Goal: Information Seeking & Learning: Find specific fact

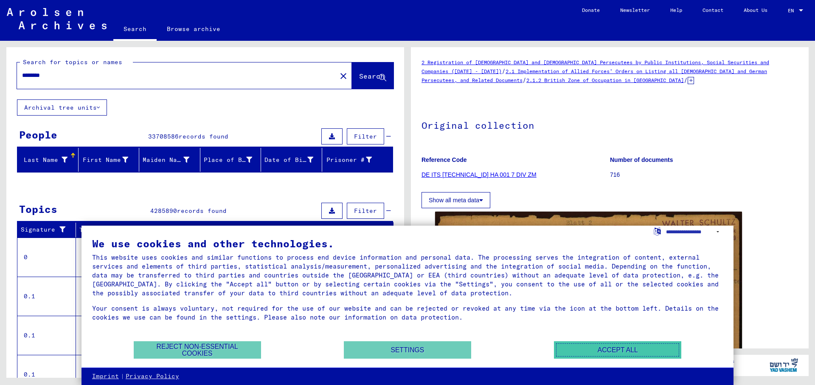
click at [640, 352] on button "Accept all" at bounding box center [617, 349] width 127 height 17
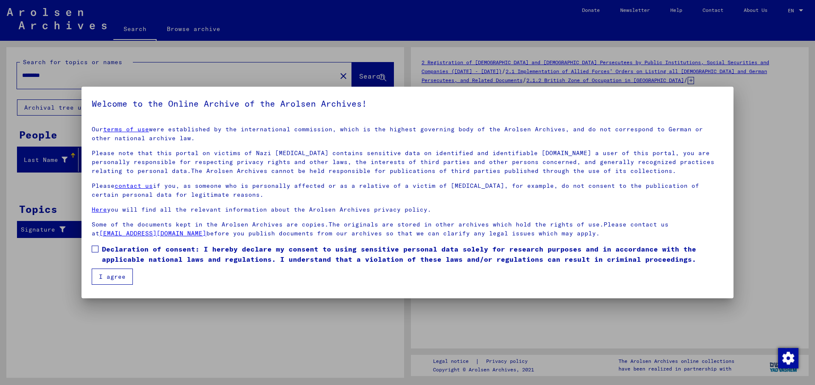
click at [116, 278] on button "I agree" at bounding box center [112, 276] width 41 height 16
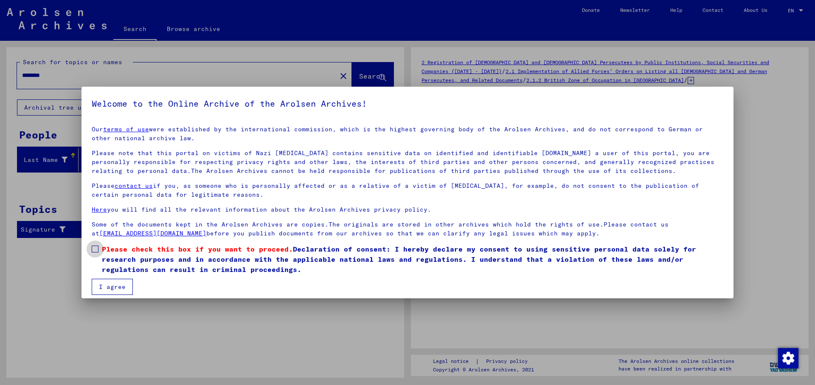
click at [98, 247] on span at bounding box center [95, 248] width 7 height 7
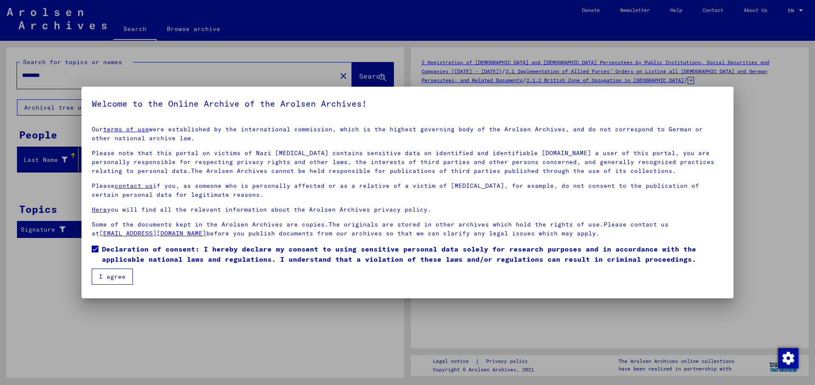
click at [116, 276] on button "I agree" at bounding box center [112, 276] width 41 height 16
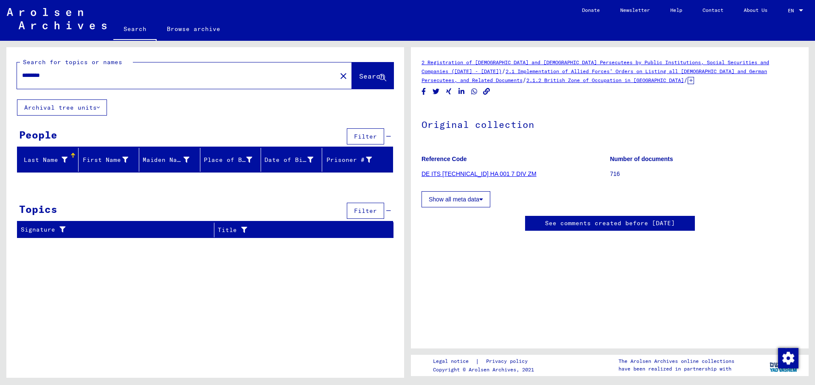
click at [156, 76] on input "********" at bounding box center [176, 75] width 309 height 9
drag, startPoint x: 89, startPoint y: 78, endPoint x: 0, endPoint y: 73, distance: 88.9
click at [22, 73] on input "********" at bounding box center [176, 75] width 309 height 9
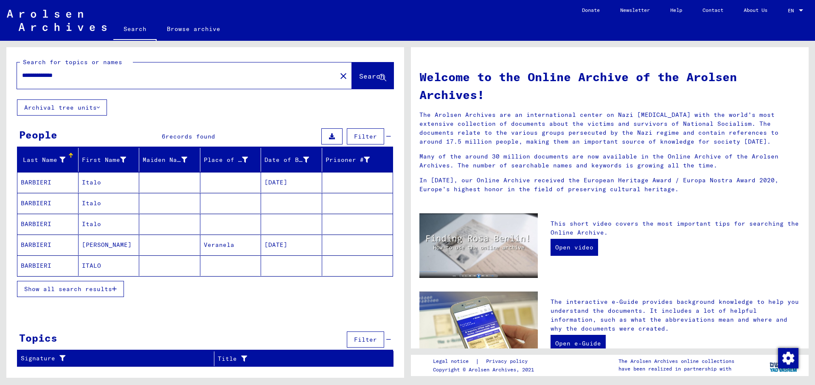
click at [46, 183] on mat-cell "BARBIERI" at bounding box center [47, 182] width 61 height 20
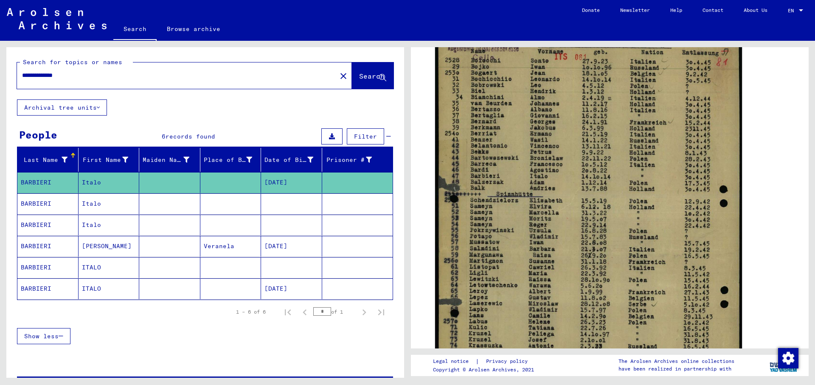
scroll to position [129, 0]
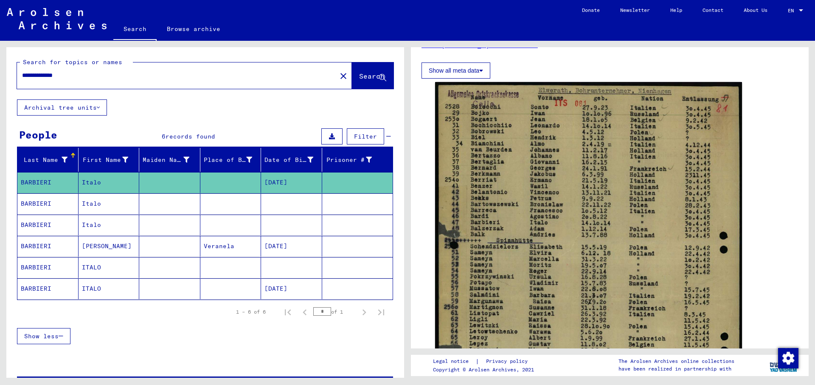
click at [107, 76] on input "**********" at bounding box center [176, 75] width 309 height 9
drag, startPoint x: 115, startPoint y: 78, endPoint x: 0, endPoint y: 78, distance: 115.5
click at [22, 78] on input "**********" at bounding box center [176, 75] width 309 height 9
type input "**********"
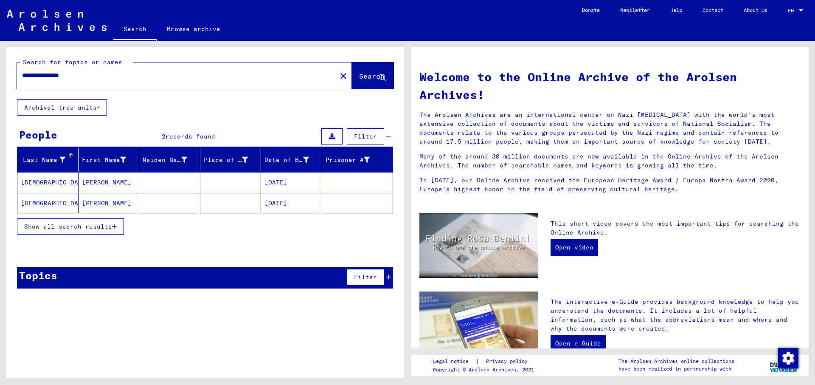
click at [43, 184] on mat-cell "[DEMOGRAPHIC_DATA]" at bounding box center [47, 182] width 61 height 20
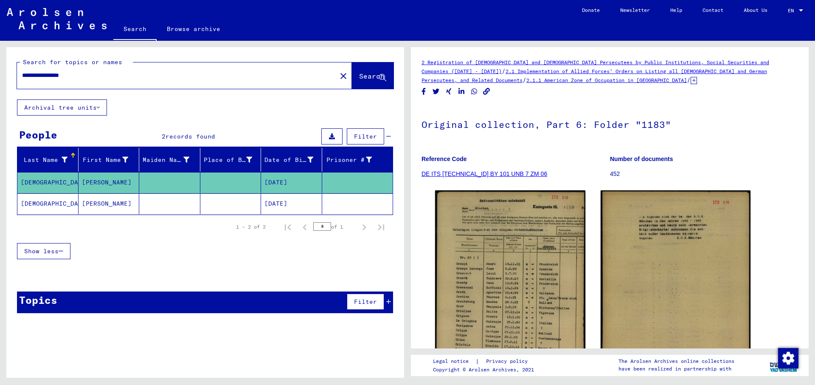
scroll to position [1, 0]
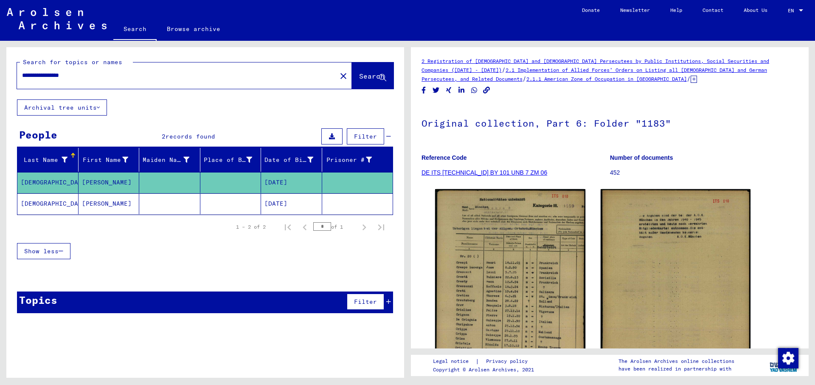
click at [39, 181] on mat-cell "[DEMOGRAPHIC_DATA]" at bounding box center [47, 182] width 61 height 21
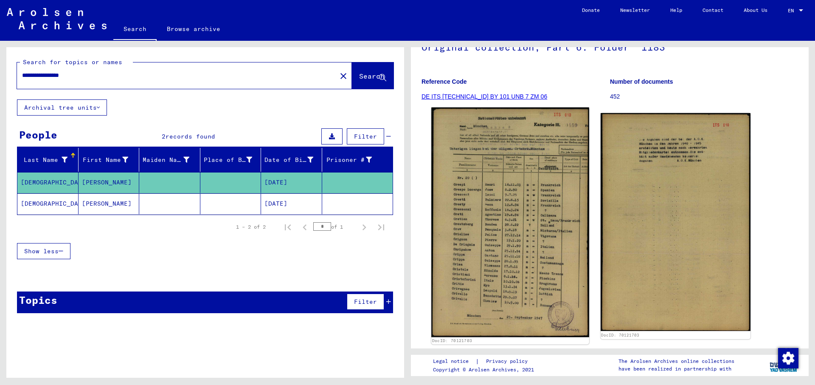
scroll to position [70, 0]
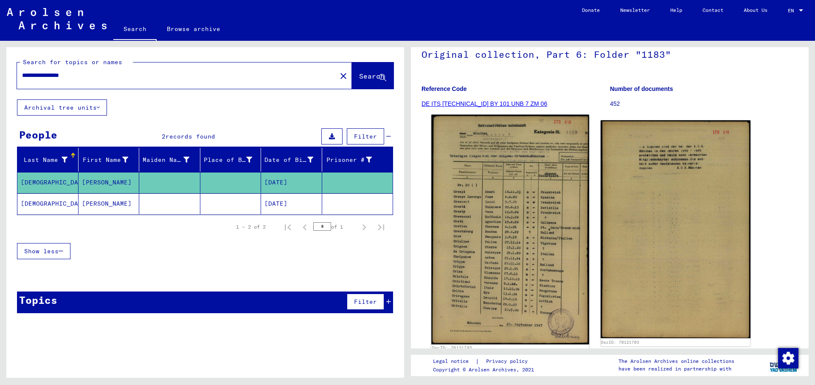
click at [485, 215] on img at bounding box center [509, 229] width 157 height 229
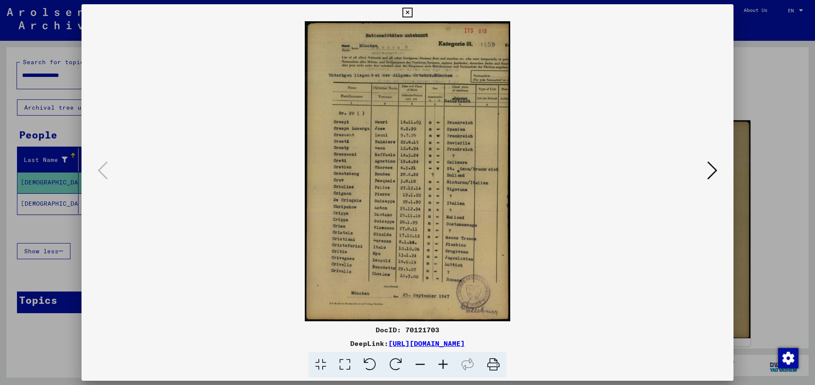
click at [445, 365] on icon at bounding box center [443, 364] width 23 height 26
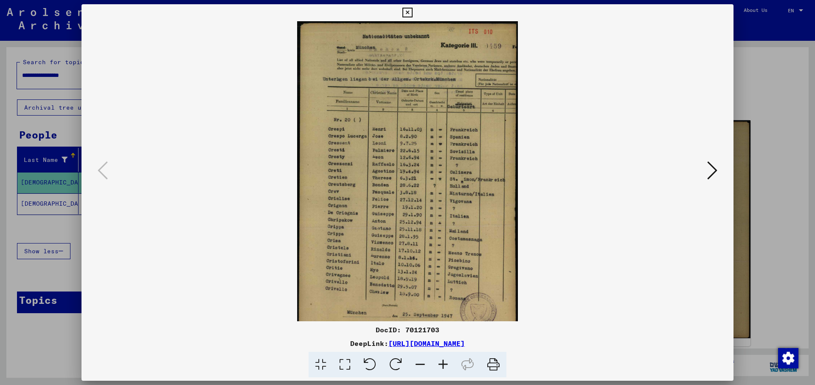
click at [445, 365] on icon at bounding box center [443, 364] width 23 height 26
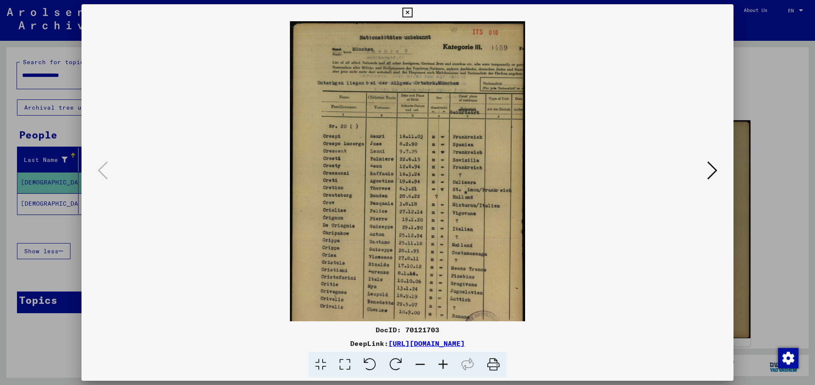
click at [445, 365] on icon at bounding box center [443, 364] width 23 height 26
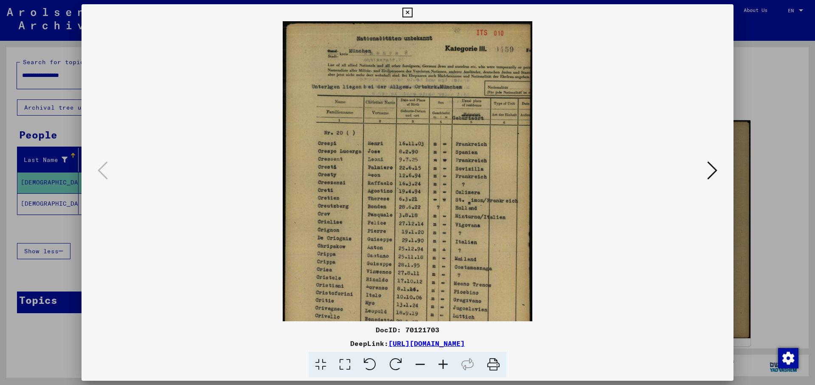
click at [445, 365] on icon at bounding box center [443, 364] width 23 height 26
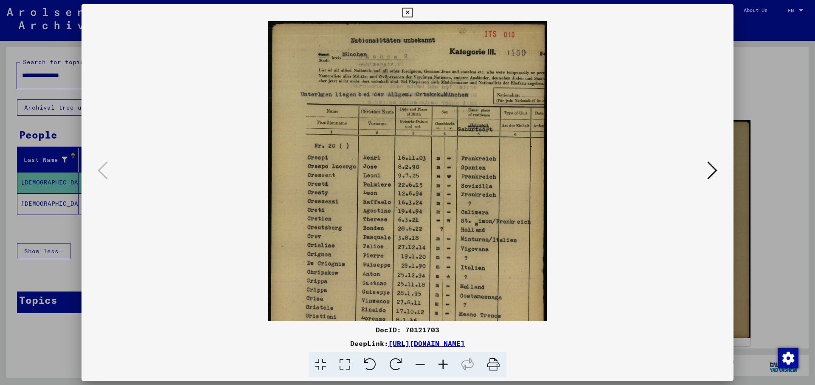
click at [445, 365] on icon at bounding box center [443, 364] width 23 height 26
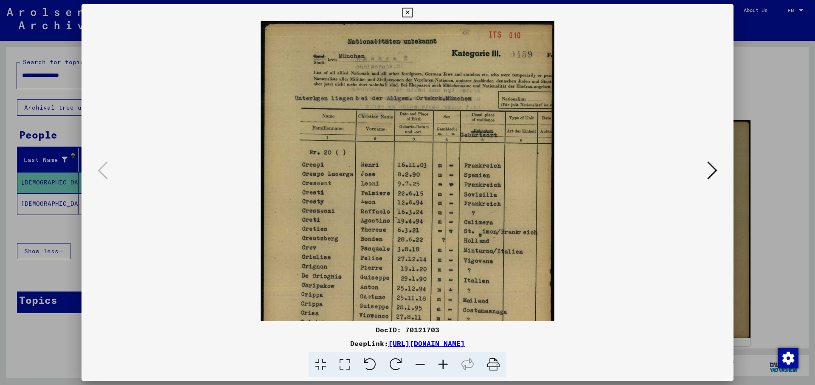
click at [444, 365] on icon at bounding box center [443, 364] width 23 height 26
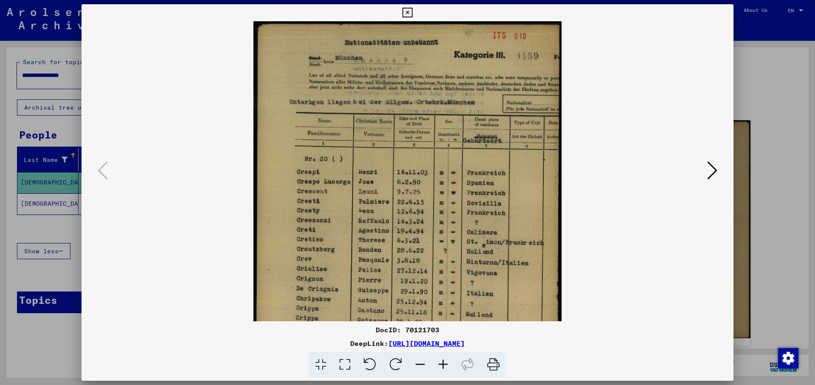
click at [444, 365] on icon at bounding box center [443, 364] width 23 height 26
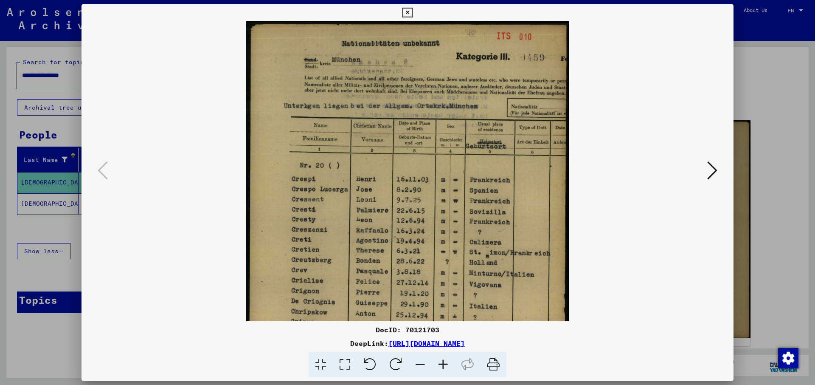
click at [444, 365] on icon at bounding box center [443, 364] width 23 height 26
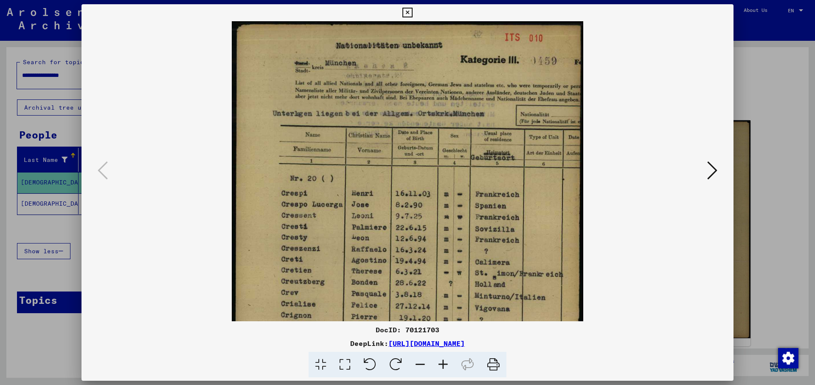
click at [444, 365] on icon at bounding box center [443, 364] width 23 height 26
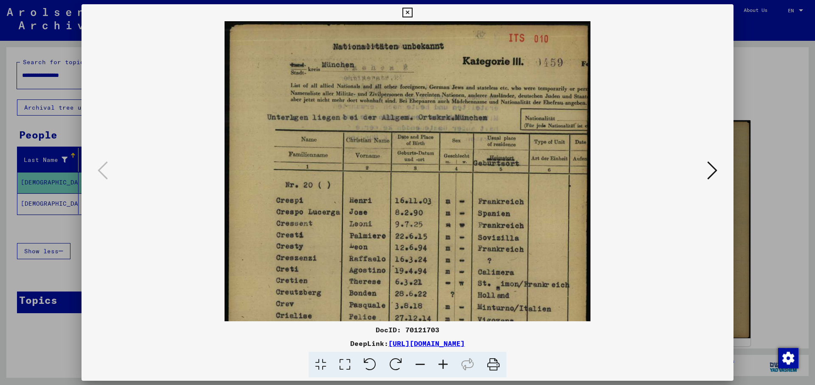
click at [444, 365] on icon at bounding box center [443, 364] width 23 height 26
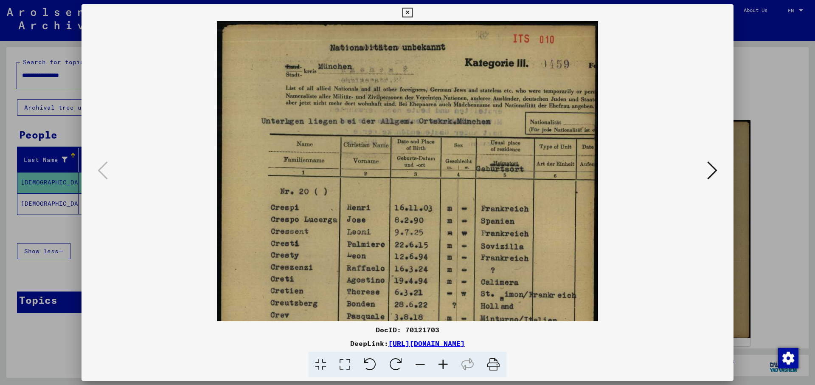
click at [444, 365] on icon at bounding box center [443, 364] width 23 height 26
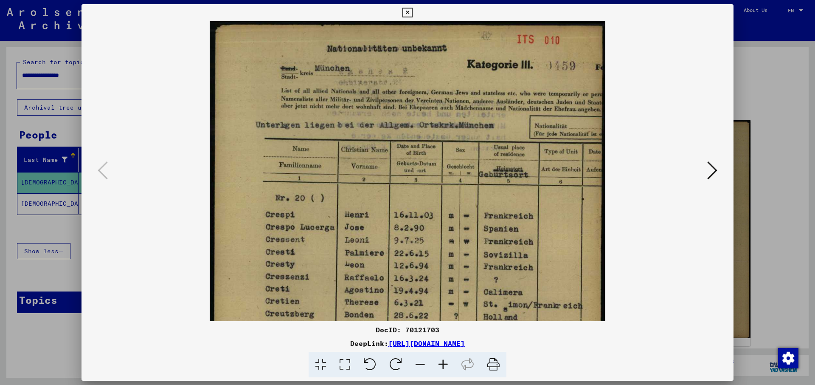
click at [444, 365] on icon at bounding box center [443, 364] width 23 height 26
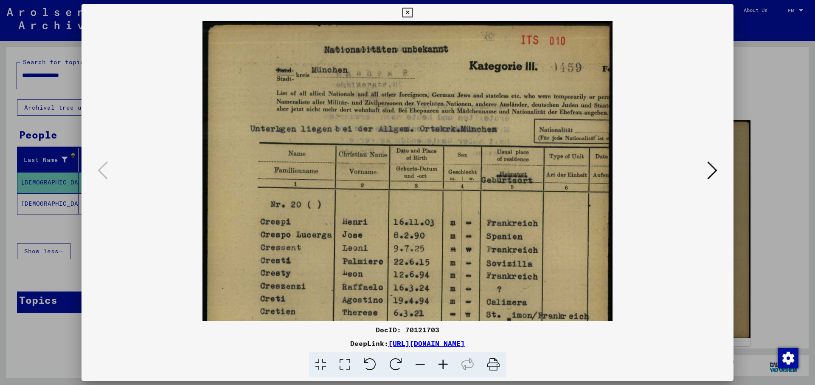
click at [444, 365] on icon at bounding box center [443, 364] width 23 height 26
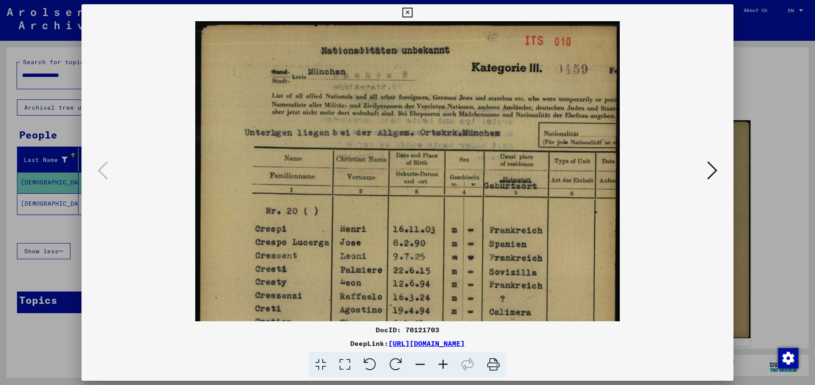
click at [444, 365] on icon at bounding box center [443, 364] width 23 height 26
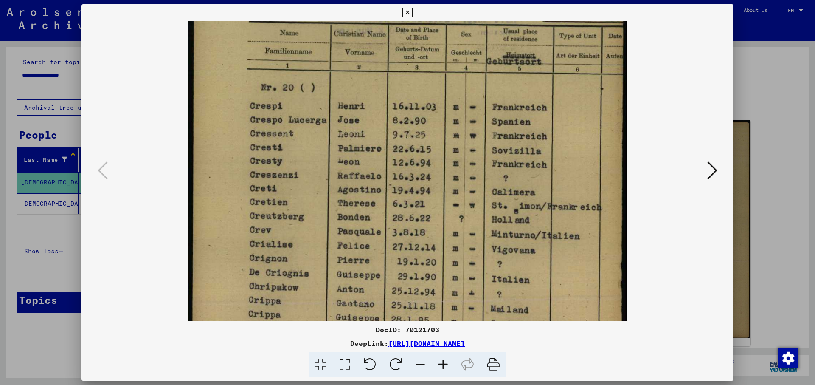
drag, startPoint x: 353, startPoint y: 290, endPoint x: 359, endPoint y: 164, distance: 126.2
click at [360, 157] on img at bounding box center [407, 210] width 439 height 639
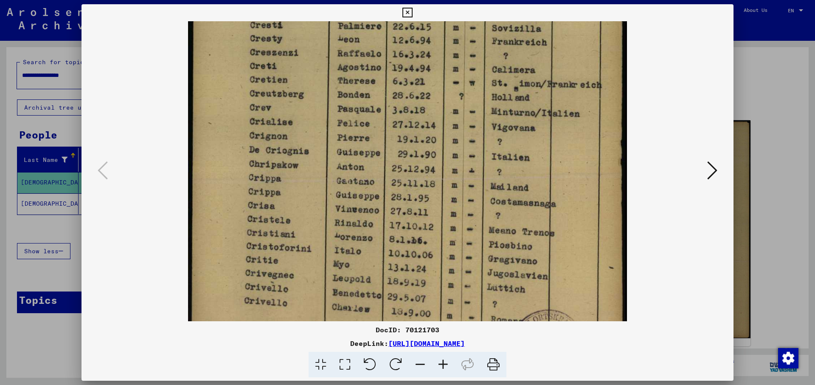
drag, startPoint x: 319, startPoint y: 293, endPoint x: 311, endPoint y: 175, distance: 117.8
click at [311, 175] on img at bounding box center [407, 88] width 439 height 639
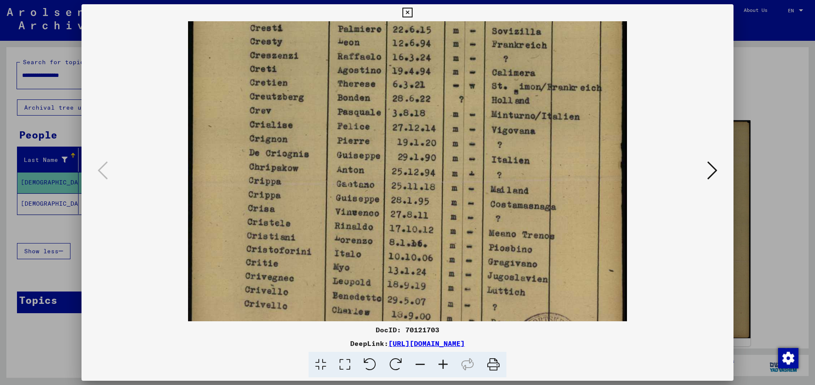
scroll to position [247, 0]
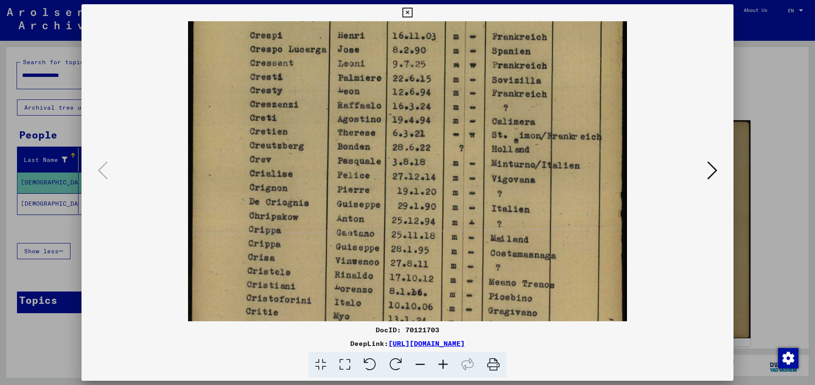
drag, startPoint x: 512, startPoint y: 249, endPoint x: 491, endPoint y: 259, distance: 22.6
click at [501, 301] on img at bounding box center [407, 140] width 439 height 639
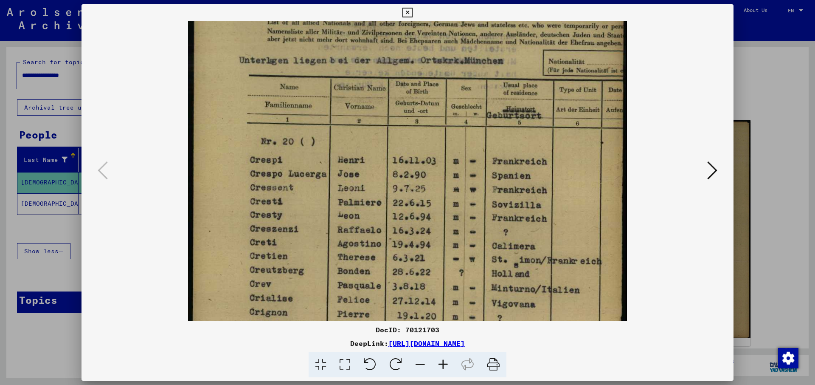
drag, startPoint x: 493, startPoint y: 123, endPoint x: 485, endPoint y: 239, distance: 116.2
click at [485, 239] on img at bounding box center [407, 264] width 439 height 639
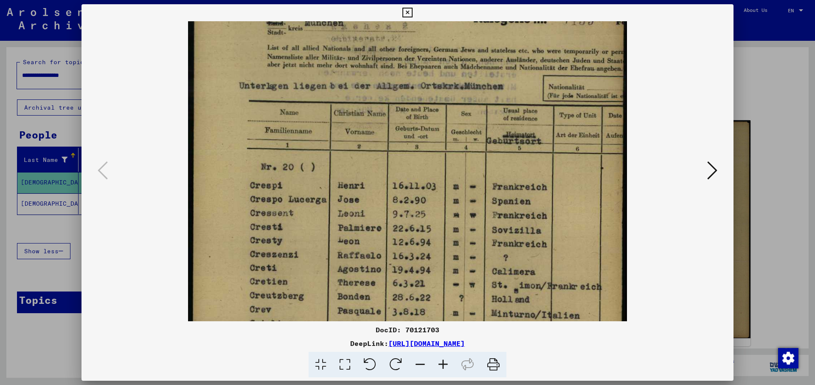
scroll to position [38, 0]
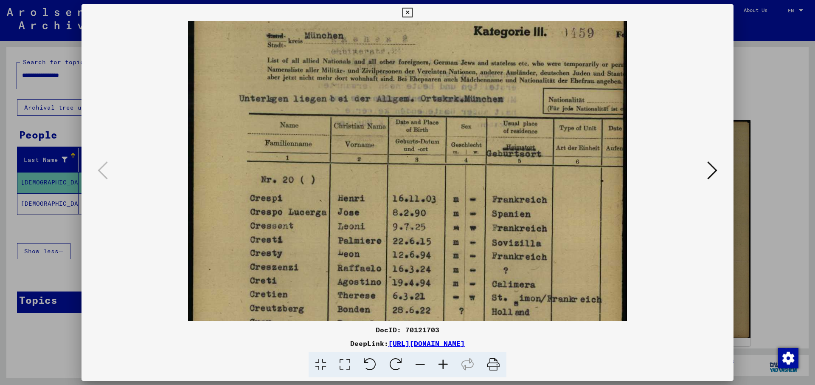
drag, startPoint x: 509, startPoint y: 152, endPoint x: 506, endPoint y: 180, distance: 28.6
click at [506, 180] on img at bounding box center [407, 302] width 439 height 639
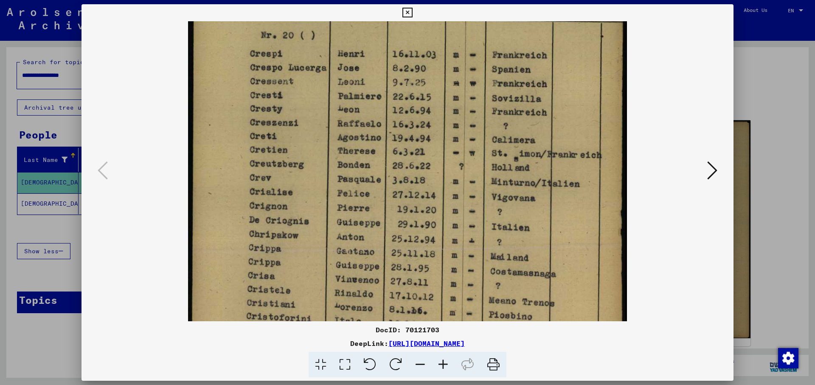
scroll to position [185, 0]
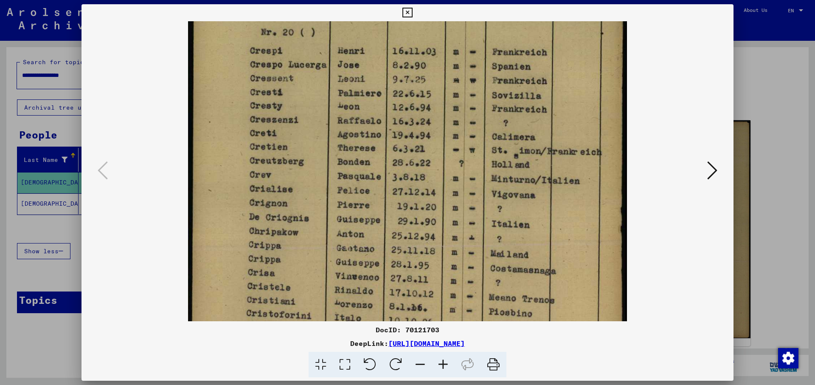
drag, startPoint x: 495, startPoint y: 262, endPoint x: 420, endPoint y: 115, distance: 165.0
click at [420, 115] on img at bounding box center [407, 155] width 439 height 639
click at [713, 174] on icon at bounding box center [712, 170] width 10 height 20
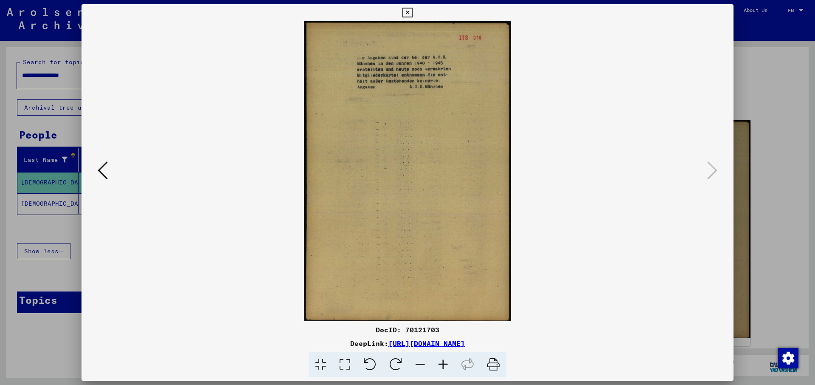
scroll to position [0, 0]
click at [415, 11] on button at bounding box center [407, 12] width 15 height 17
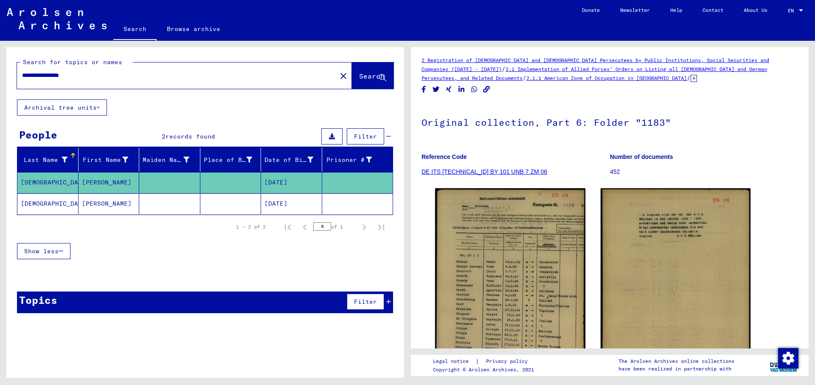
scroll to position [3, 0]
click at [490, 60] on link "2 Registration of [DEMOGRAPHIC_DATA] and [DEMOGRAPHIC_DATA] Persecutees by Publ…" at bounding box center [596, 63] width 348 height 15
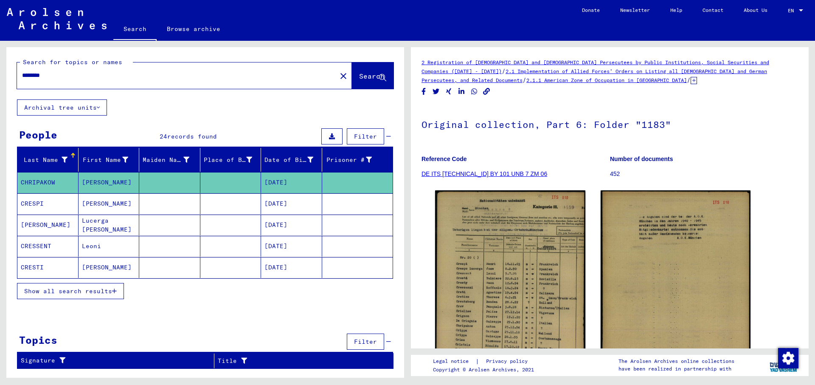
click at [100, 108] on icon at bounding box center [98, 107] width 3 height 6
